Goal: Information Seeking & Learning: Learn about a topic

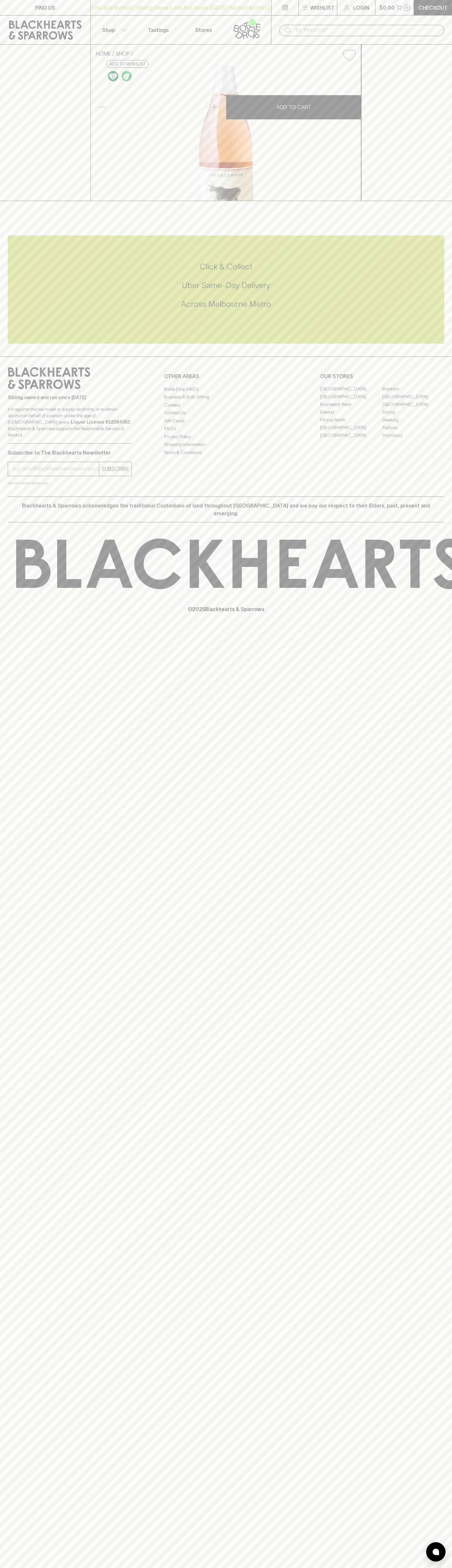
click at [410, 18] on div "​" at bounding box center [361, 30] width 181 height 29
click at [438, 522] on div "Blackhearts & Sparrows acknowledges the traditional Custodians of land througho…" at bounding box center [226, 509] width 436 height 26
click at [139, 1567] on html "FIND US | No Bad Bottles | Sibling Owned and Run Since 2006 | No Bad Bottles | …" at bounding box center [226, 784] width 452 height 1568
click at [2, 125] on div "HOME SHOP Krinklewood Liberte Non-Alc Sparking Rose Mourvedre 2022 $32.00 Add t…" at bounding box center [226, 122] width 452 height 156
